Goal: Find specific page/section: Find specific page/section

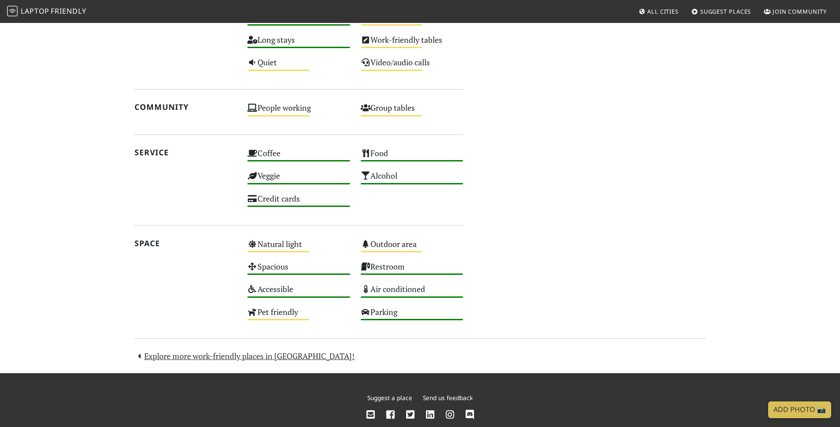
scroll to position [562, 0]
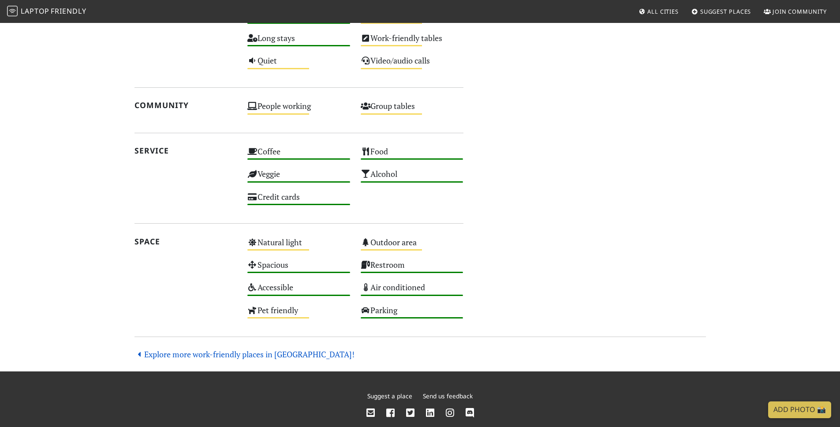
click at [268, 355] on link "Explore more work-friendly places in London!" at bounding box center [245, 354] width 221 height 11
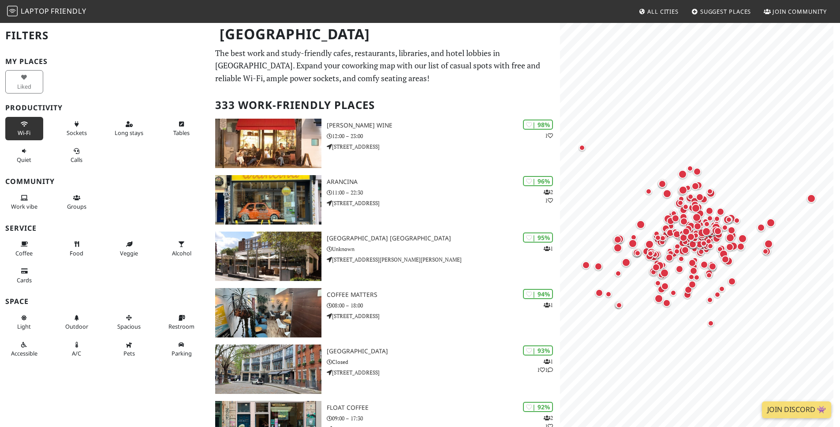
click at [28, 130] on span "Wi-Fi" at bounding box center [24, 133] width 13 height 8
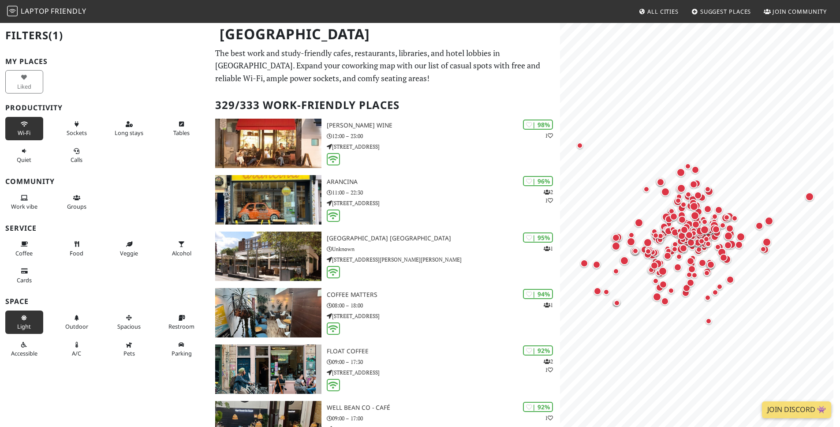
click at [19, 326] on span "Light" at bounding box center [24, 326] width 14 height 8
click at [178, 320] on icon at bounding box center [181, 318] width 7 height 6
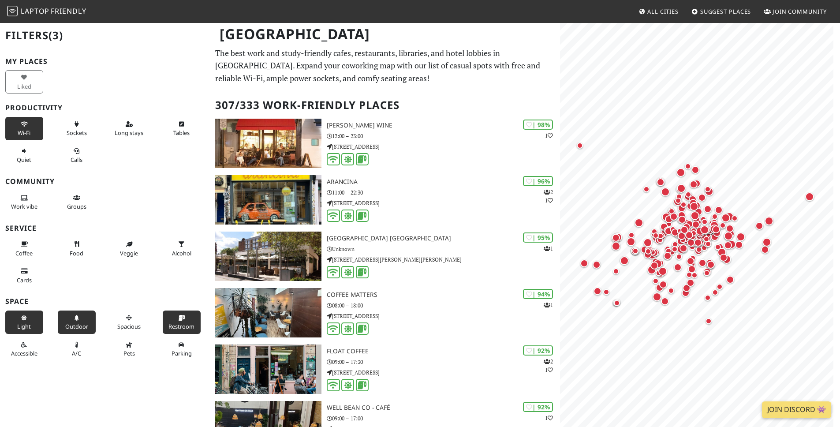
click at [67, 327] on span "Outdoor" at bounding box center [76, 326] width 23 height 8
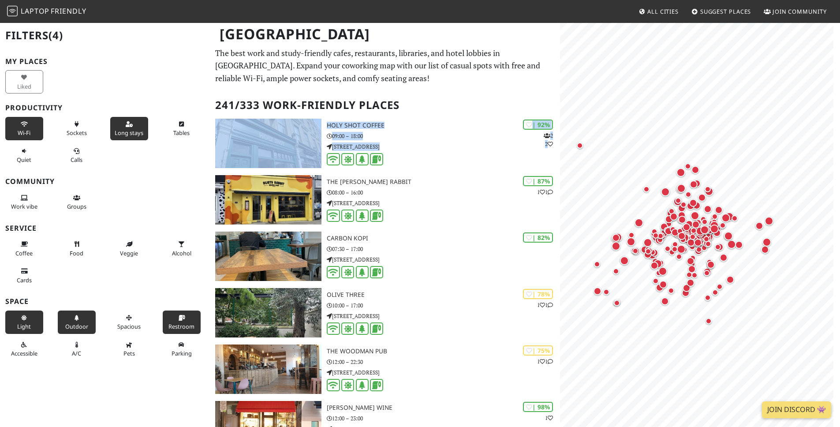
click at [122, 129] on span "Long stays" at bounding box center [129, 133] width 29 height 8
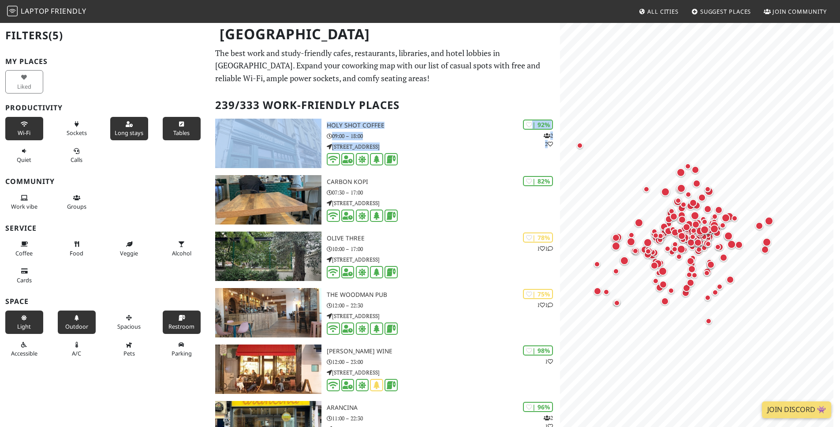
click at [173, 134] on span "Tables" at bounding box center [181, 133] width 16 height 8
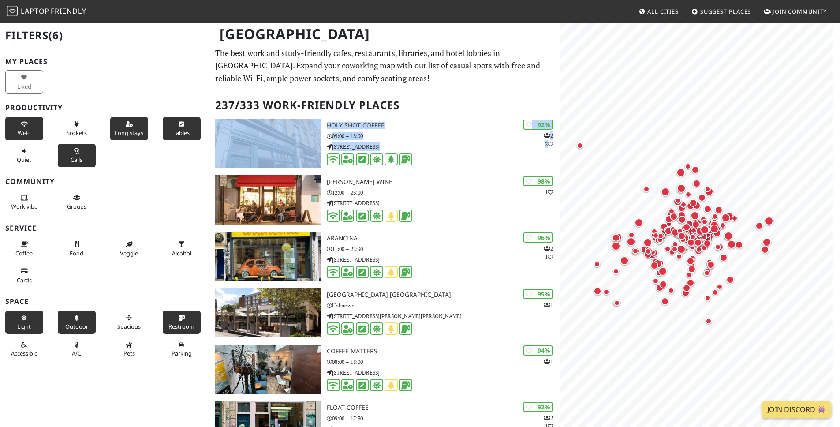
click at [71, 156] on span "Calls" at bounding box center [77, 160] width 12 height 8
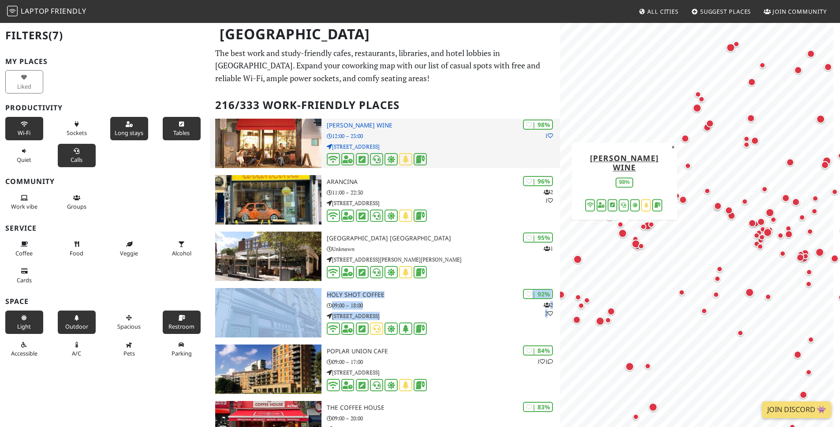
click at [354, 127] on h3 "Franklin's Wine" at bounding box center [443, 125] width 233 height 7
